Goal: Transaction & Acquisition: Download file/media

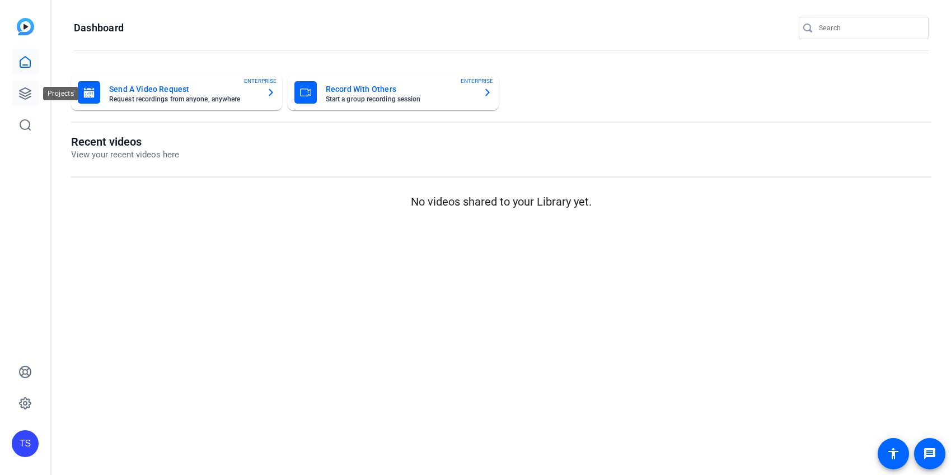
click at [27, 99] on icon at bounding box center [24, 93] width 13 height 13
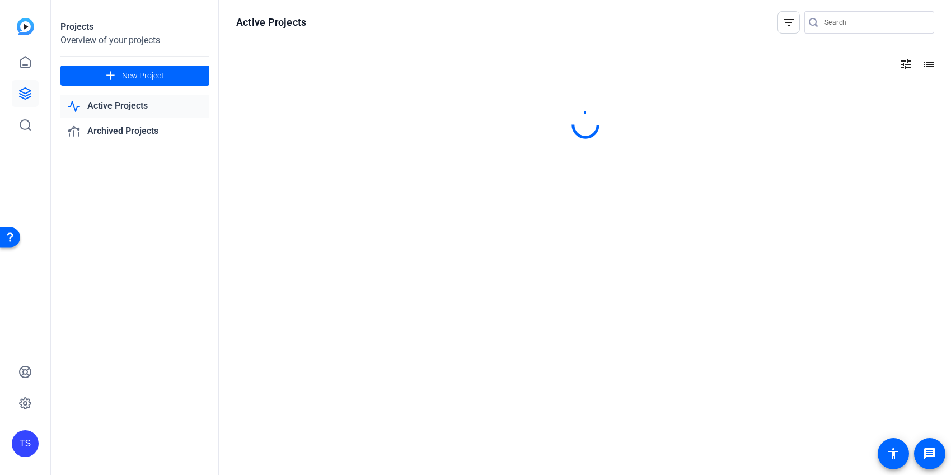
click at [843, 27] on input "Search" at bounding box center [875, 22] width 101 height 13
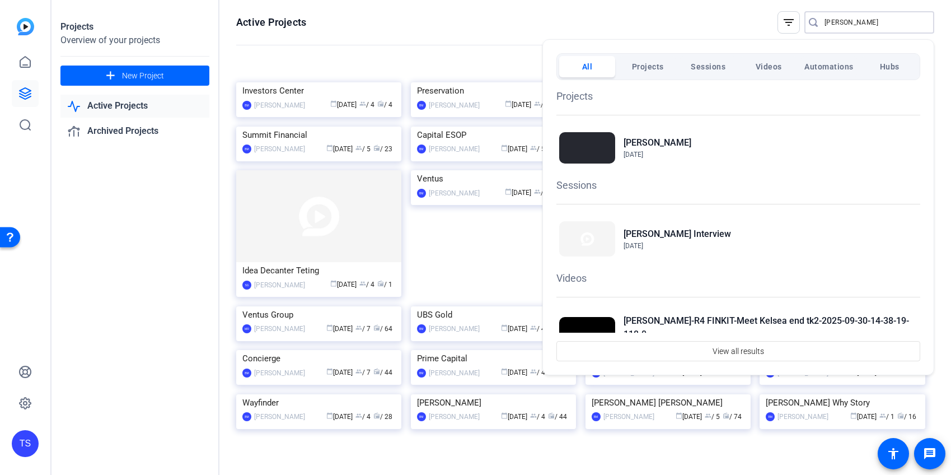
type input "[PERSON_NAME]"
click at [637, 138] on h2 "[PERSON_NAME]" at bounding box center [658, 142] width 68 height 13
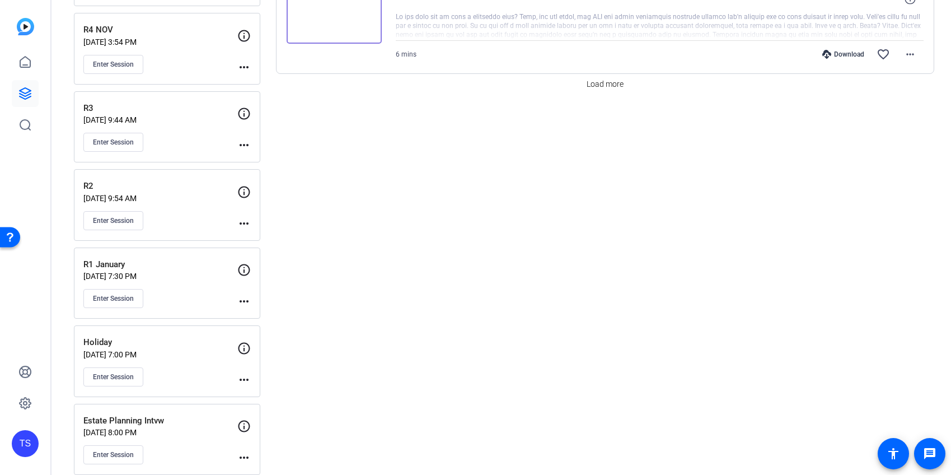
scroll to position [1144, 0]
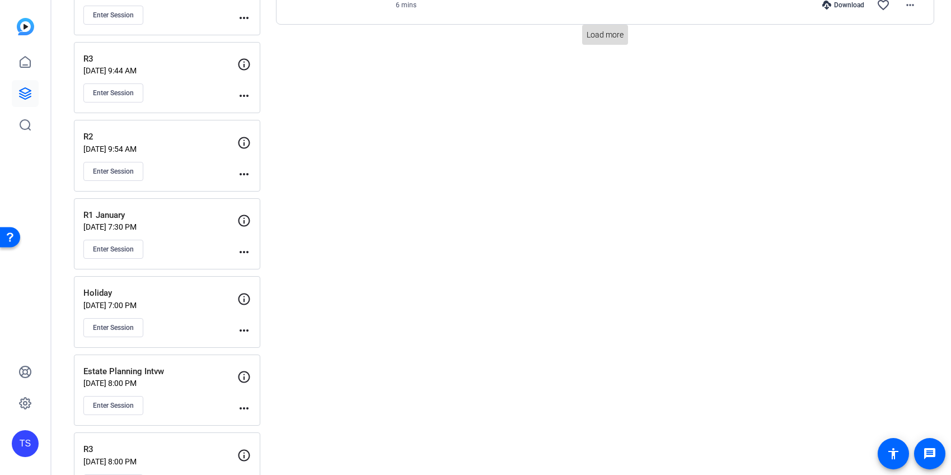
click at [605, 31] on span "Load more" at bounding box center [605, 35] width 37 height 12
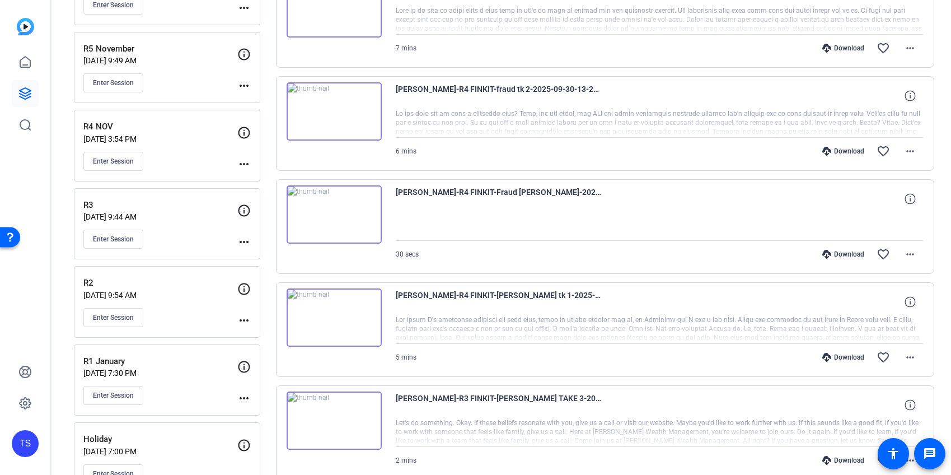
scroll to position [1094, 0]
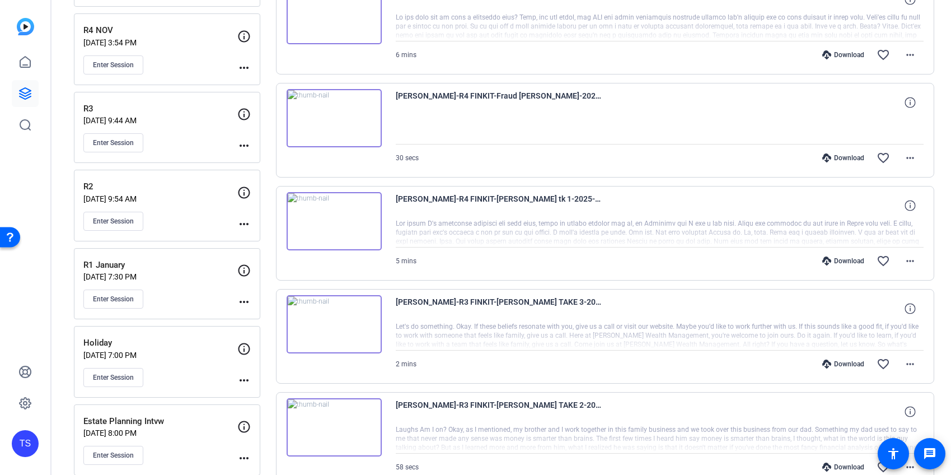
click at [836, 260] on div "Download" at bounding box center [843, 260] width 53 height 9
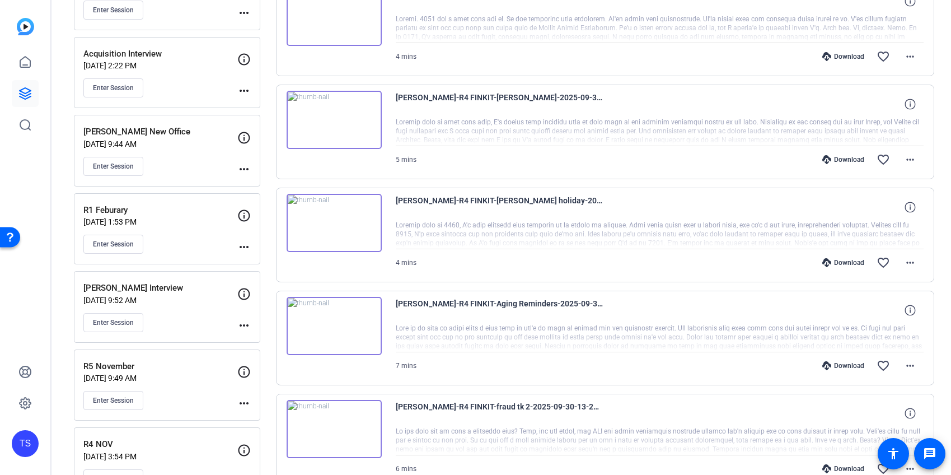
scroll to position [639, 0]
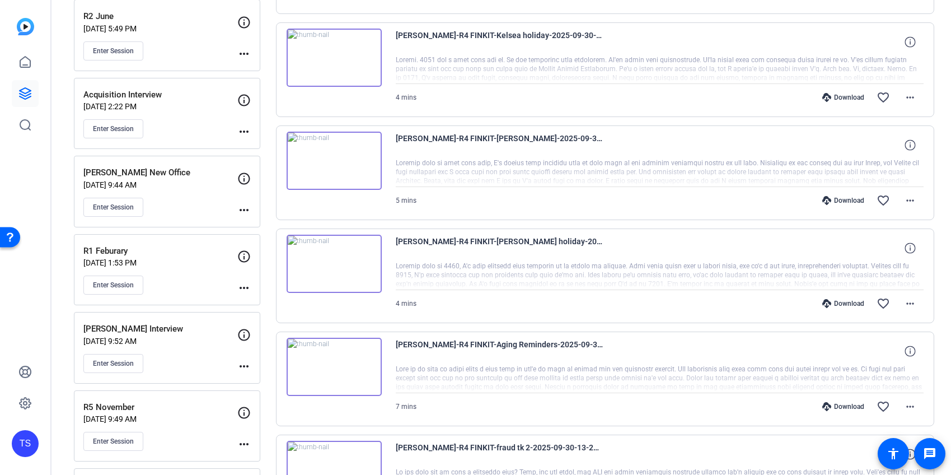
click at [837, 303] on div "Download" at bounding box center [843, 303] width 53 height 9
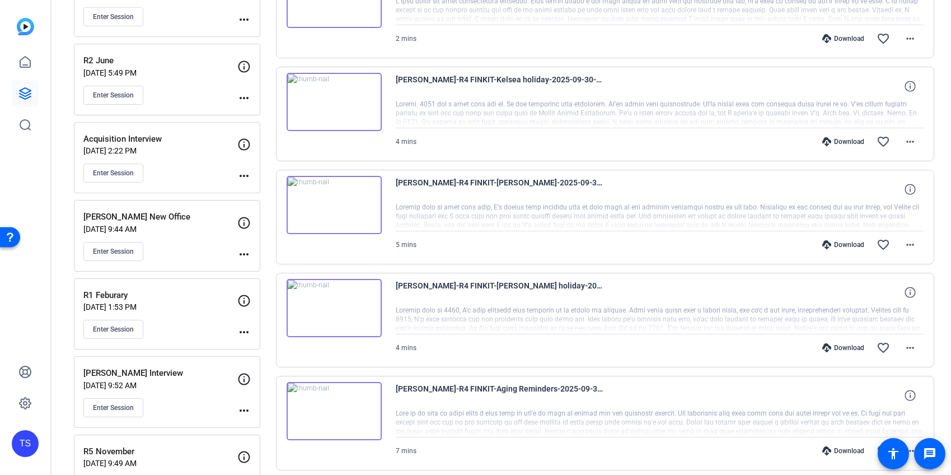
scroll to position [595, 0]
click at [845, 244] on div "Download" at bounding box center [843, 245] width 53 height 9
click at [838, 142] on div "Download" at bounding box center [843, 142] width 53 height 9
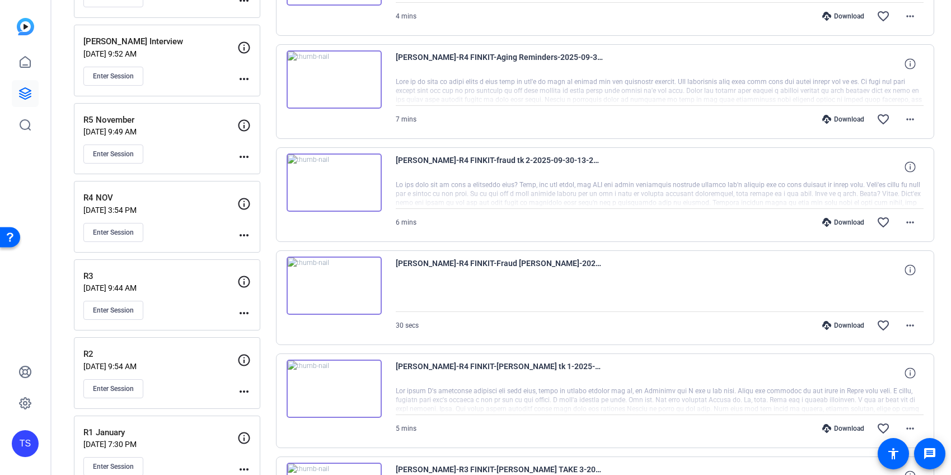
scroll to position [927, 0]
click at [837, 425] on div "Download" at bounding box center [843, 427] width 53 height 9
click at [840, 423] on div "Download" at bounding box center [843, 427] width 53 height 9
